Goal: Navigation & Orientation: Find specific page/section

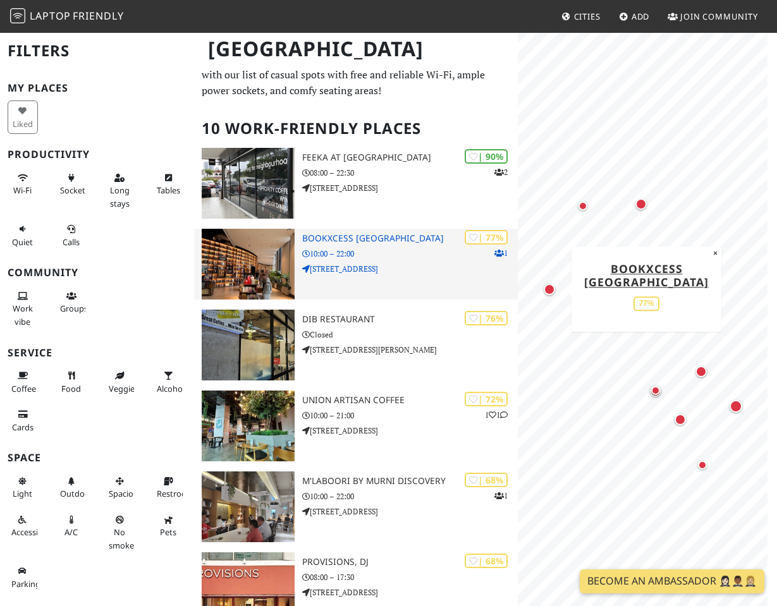
scroll to position [40, 0]
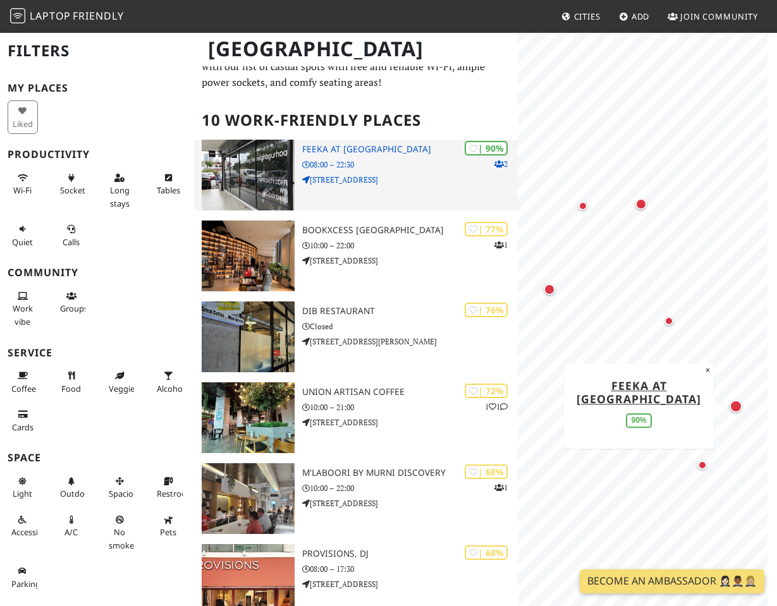
click at [353, 152] on h3 "FEEKA at [GEOGRAPHIC_DATA]" at bounding box center [410, 149] width 216 height 11
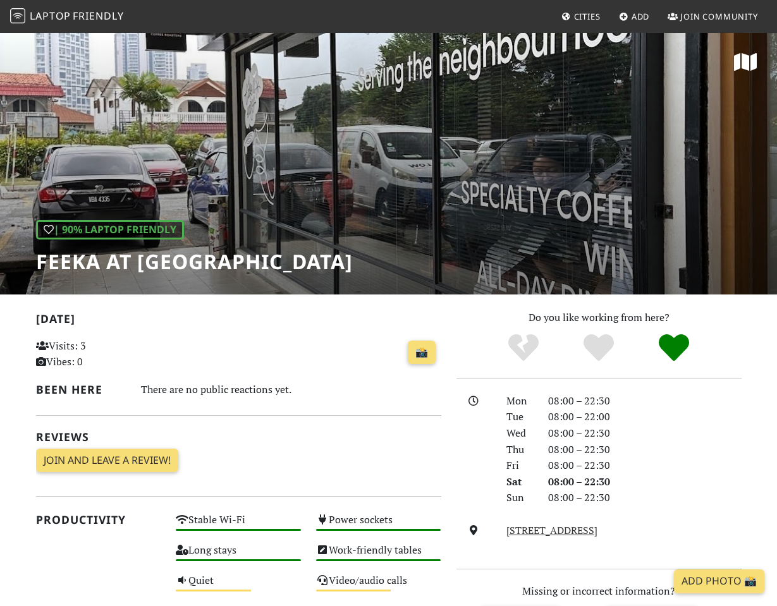
scroll to position [534, 0]
